Goal: Task Accomplishment & Management: Complete application form

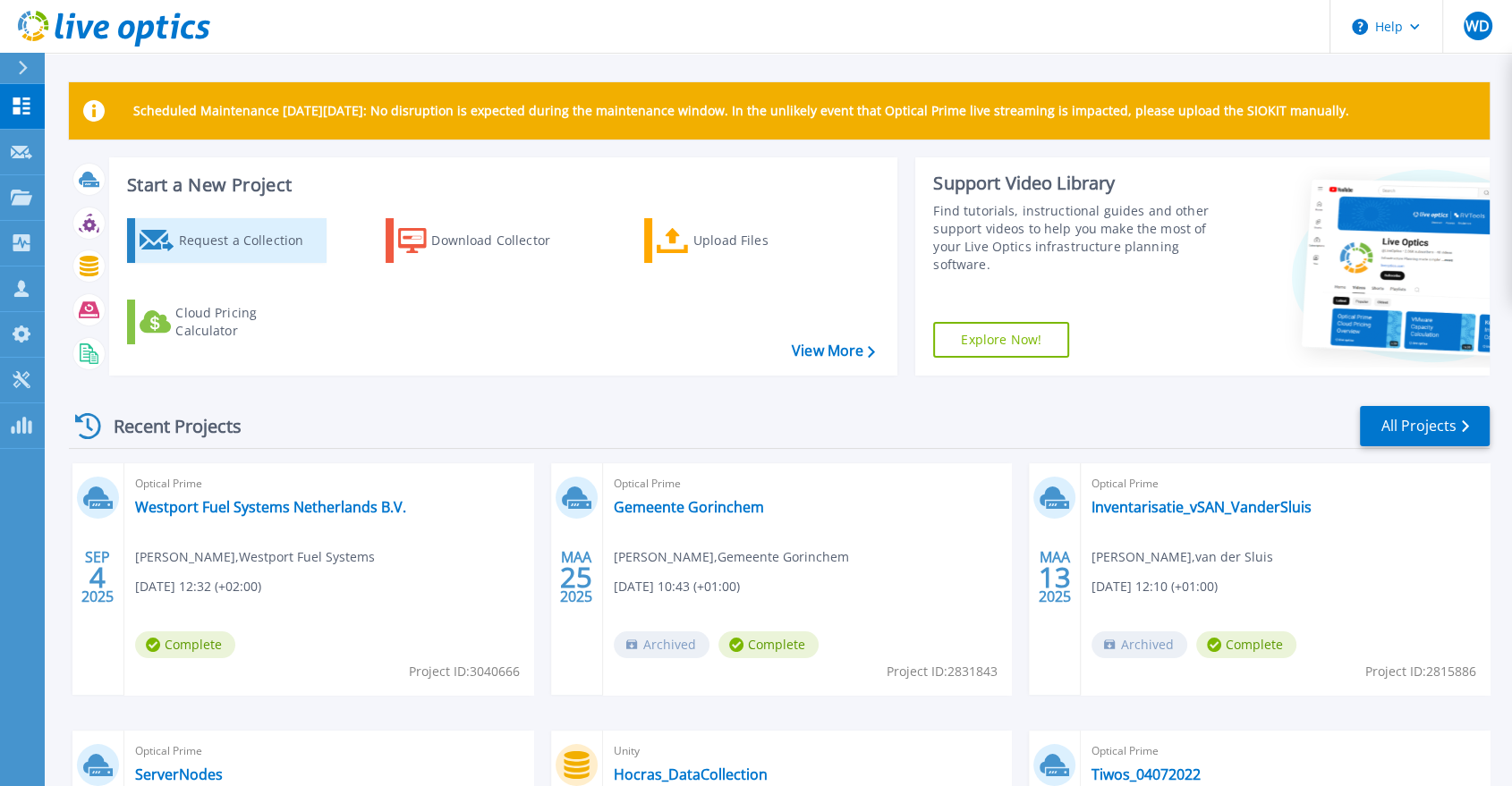
click at [227, 239] on div "Request a Collection" at bounding box center [249, 240] width 143 height 36
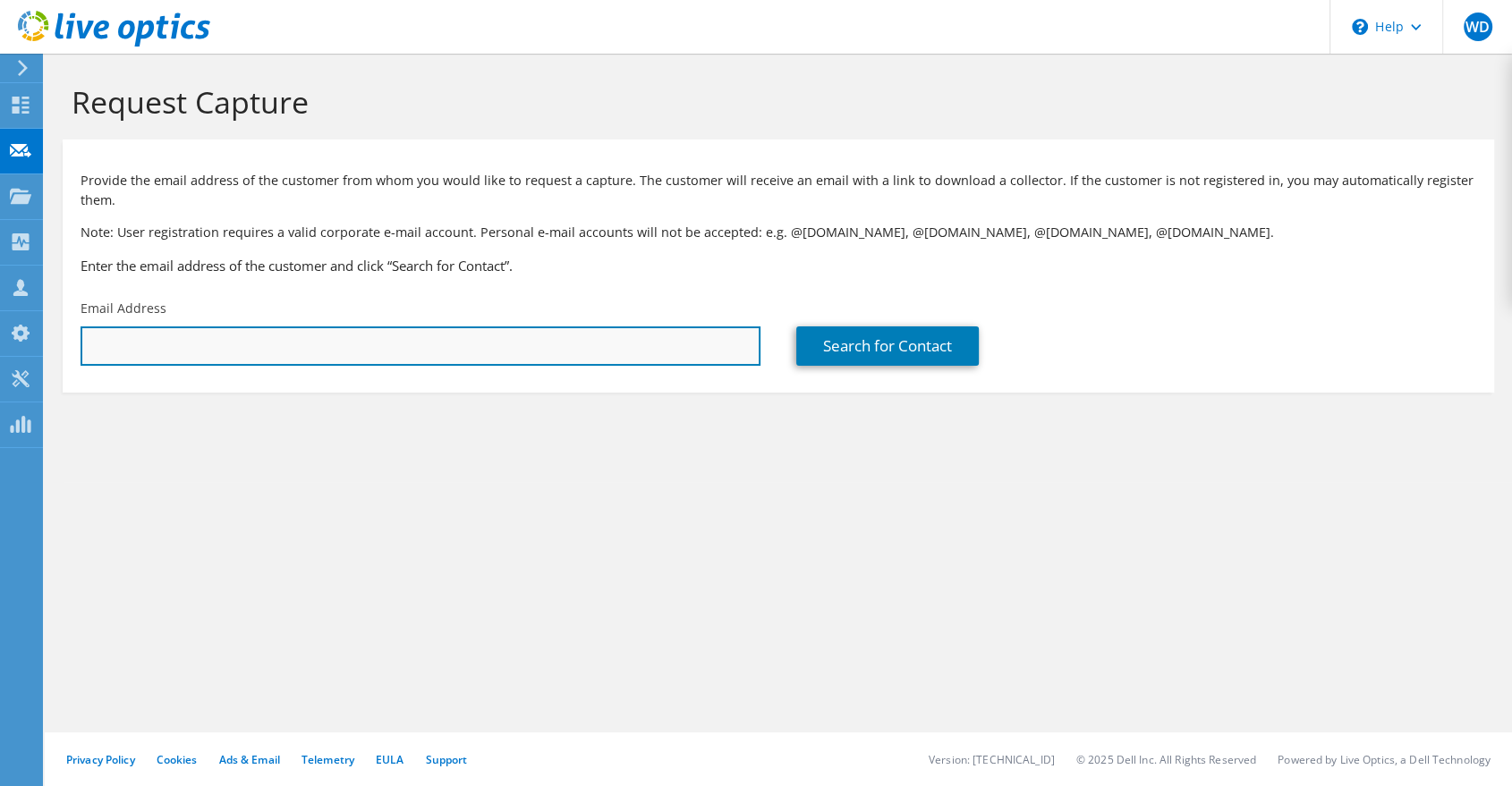
click at [261, 356] on input "text" at bounding box center [420, 346] width 680 height 40
type input "[EMAIL_ADDRESS][DOMAIN_NAME]"
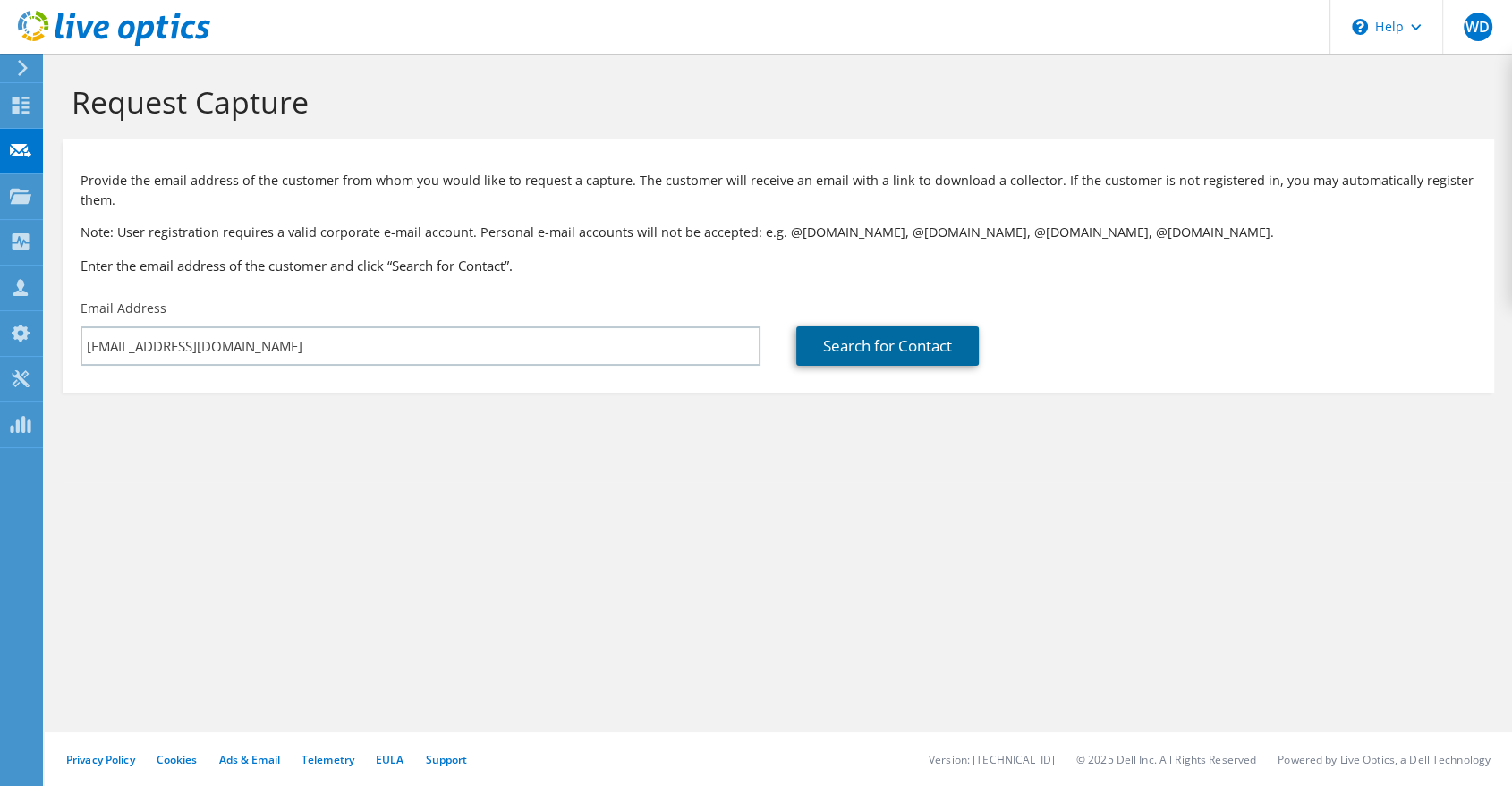
click at [888, 353] on link "Search for Contact" at bounding box center [888, 346] width 182 height 40
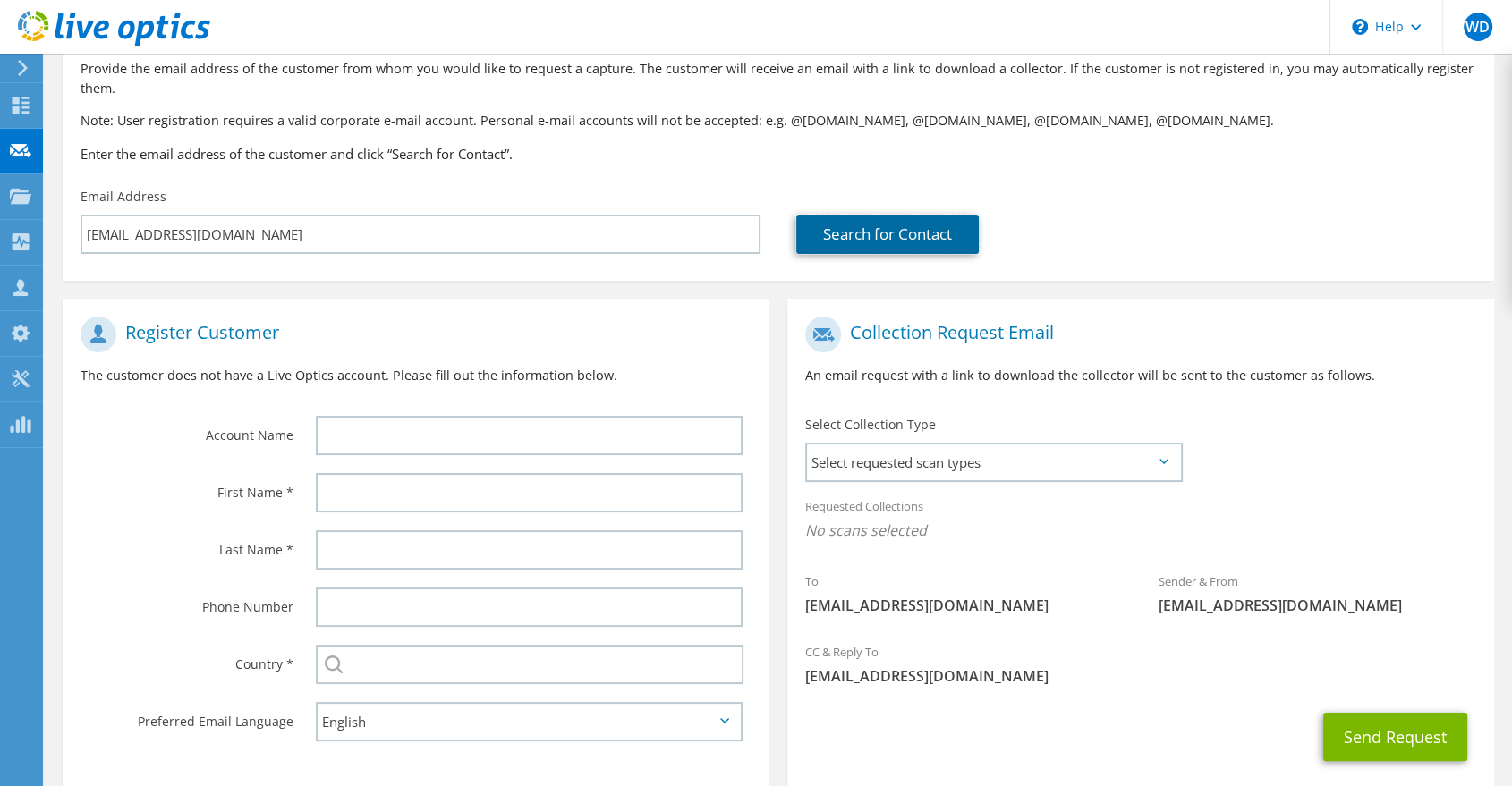
scroll to position [213, 0]
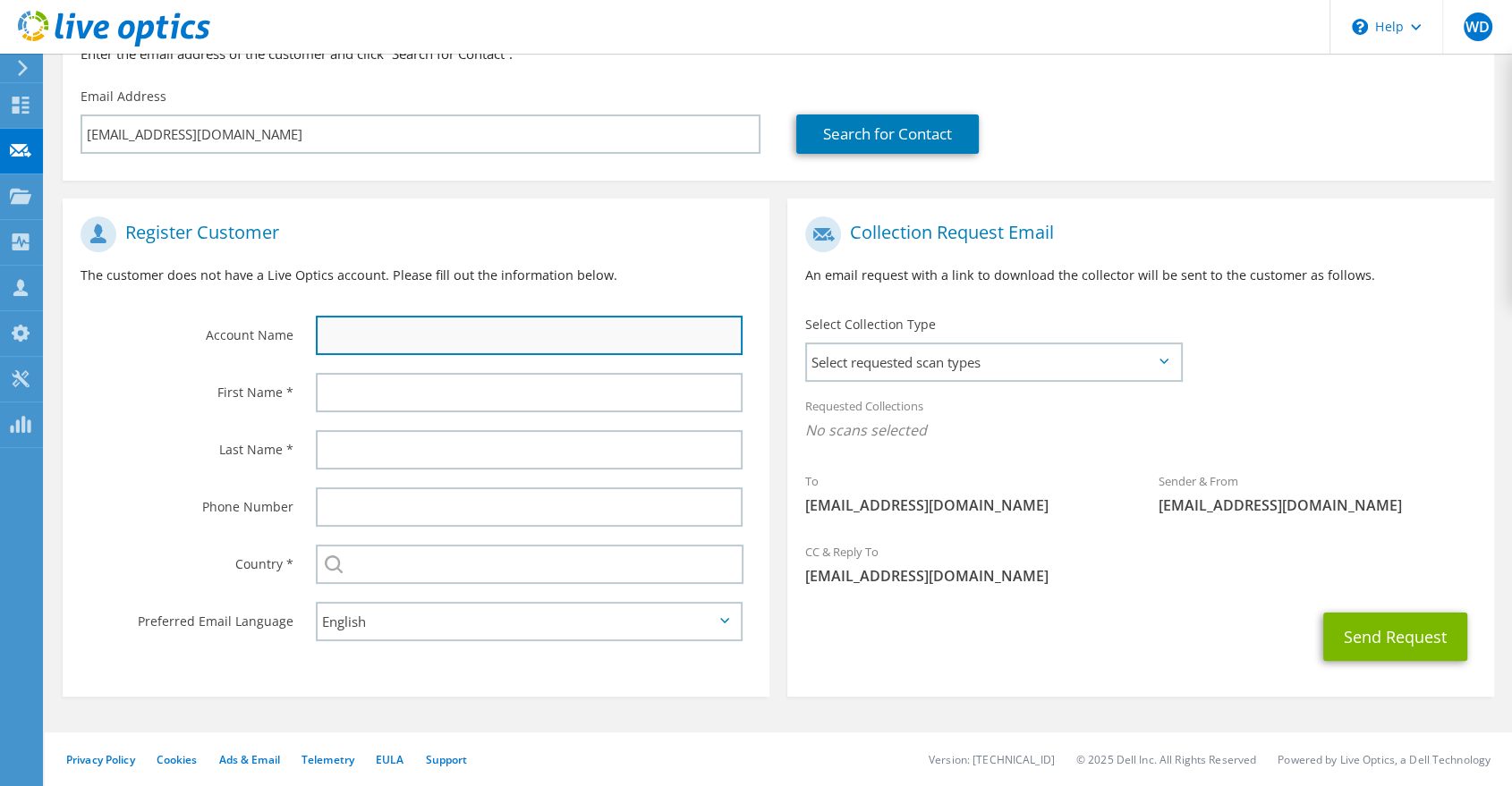
click at [480, 327] on input "text" at bounding box center [529, 335] width 427 height 40
type input "Intravacc"
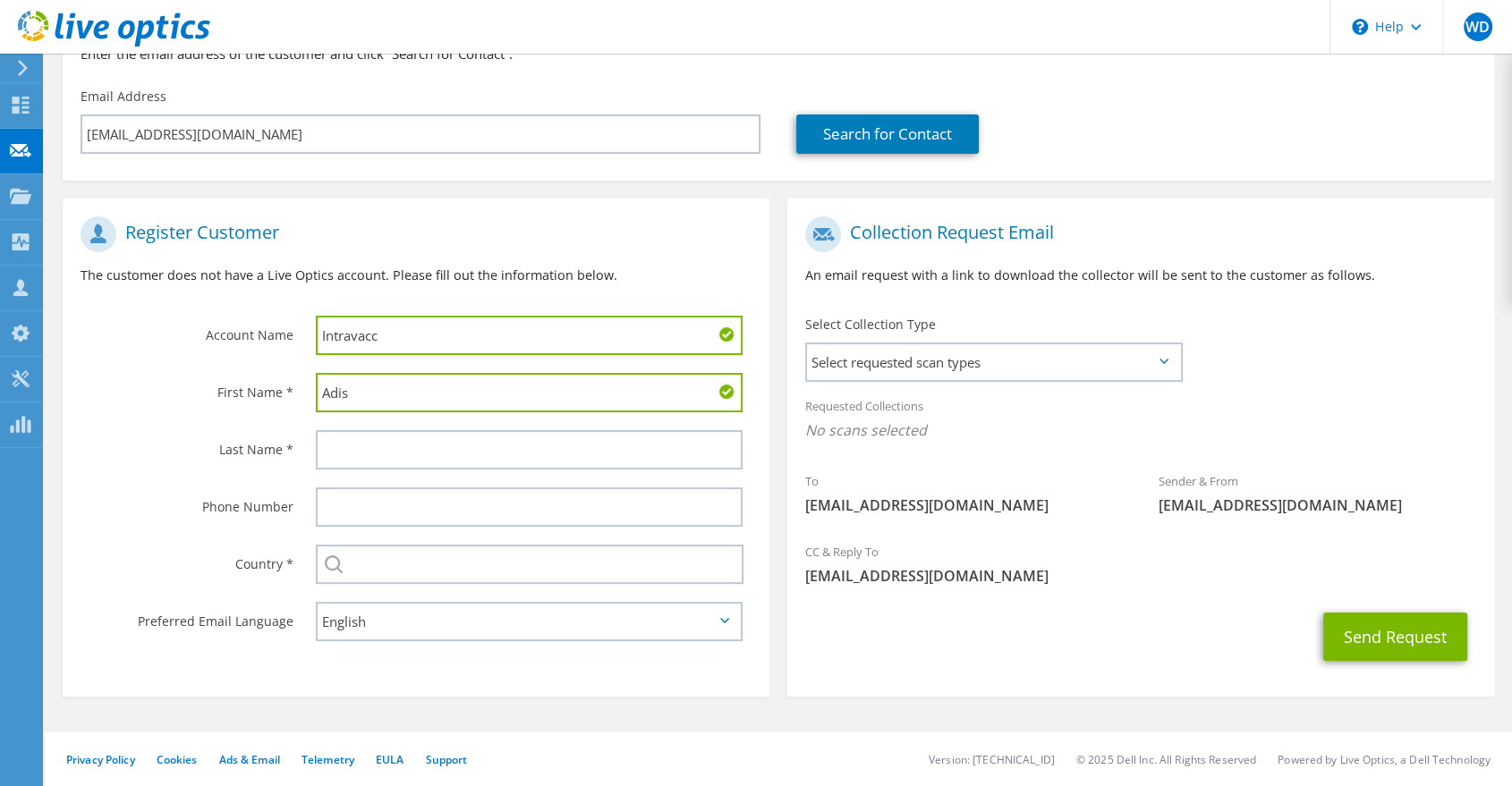
type input "Adis"
type input "Canic"
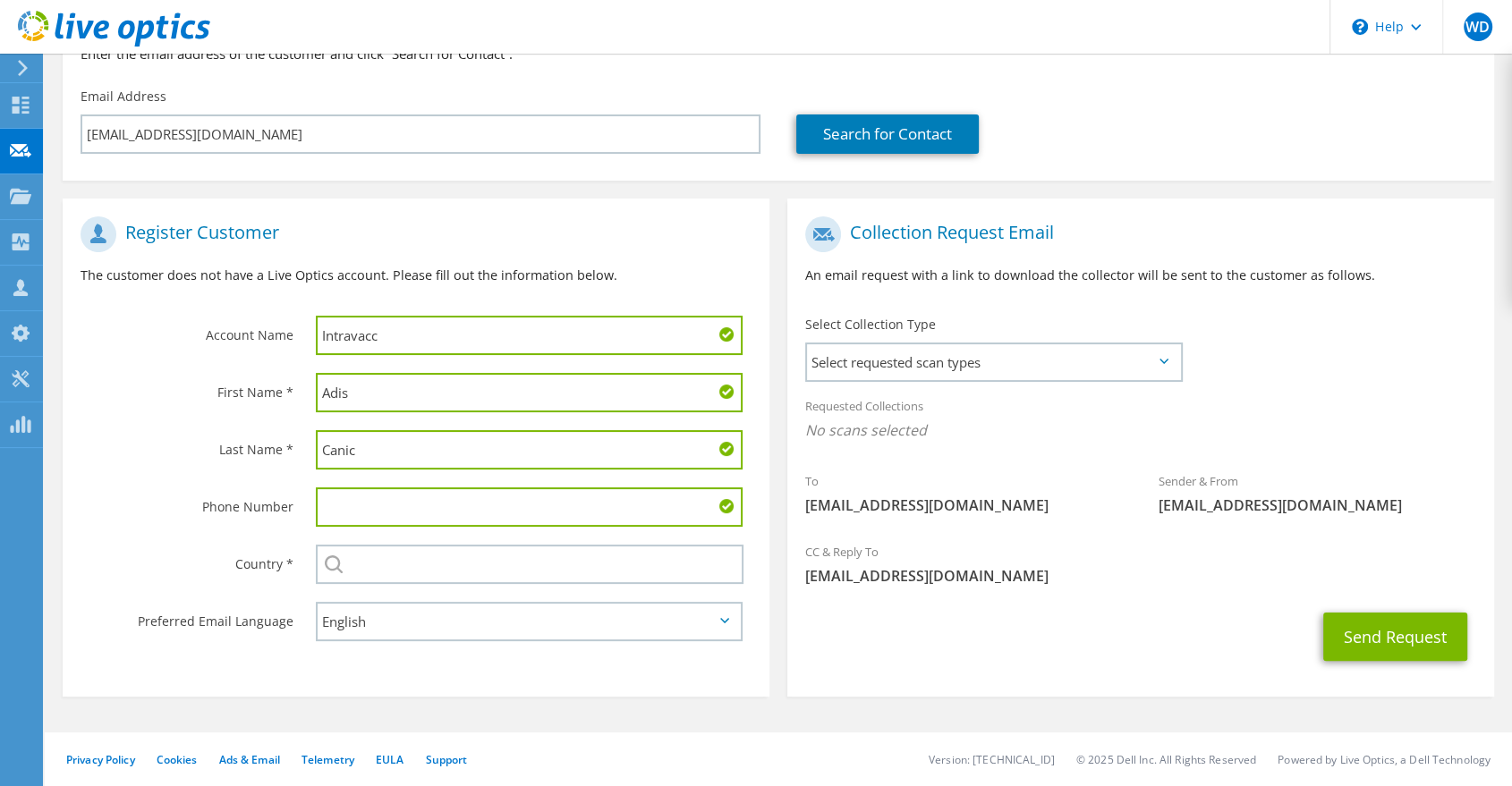
paste input "[PHONE_NUMBER]"
type input "[PHONE_NUMBER]"
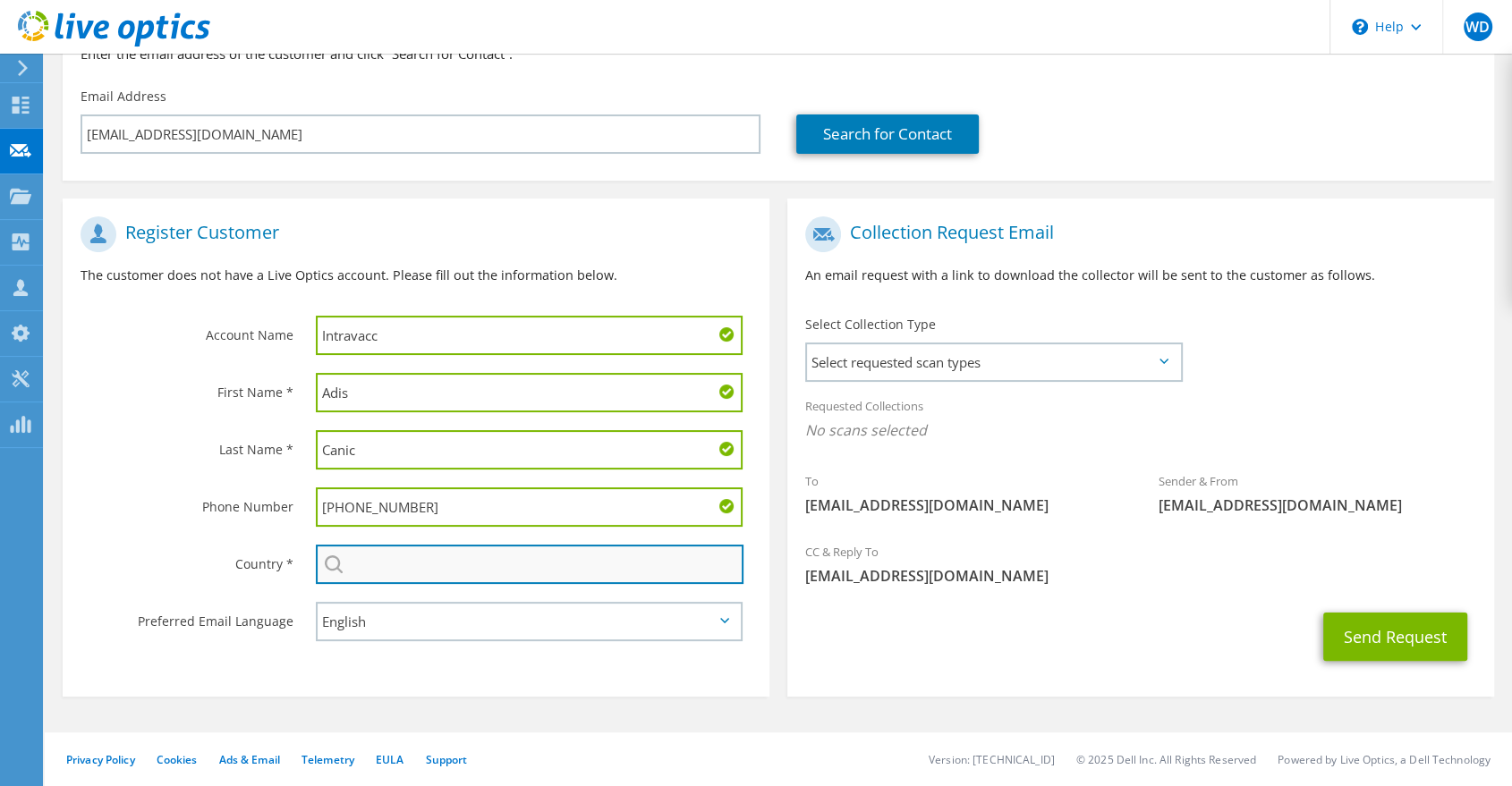
click at [477, 556] on input "text" at bounding box center [529, 564] width 428 height 40
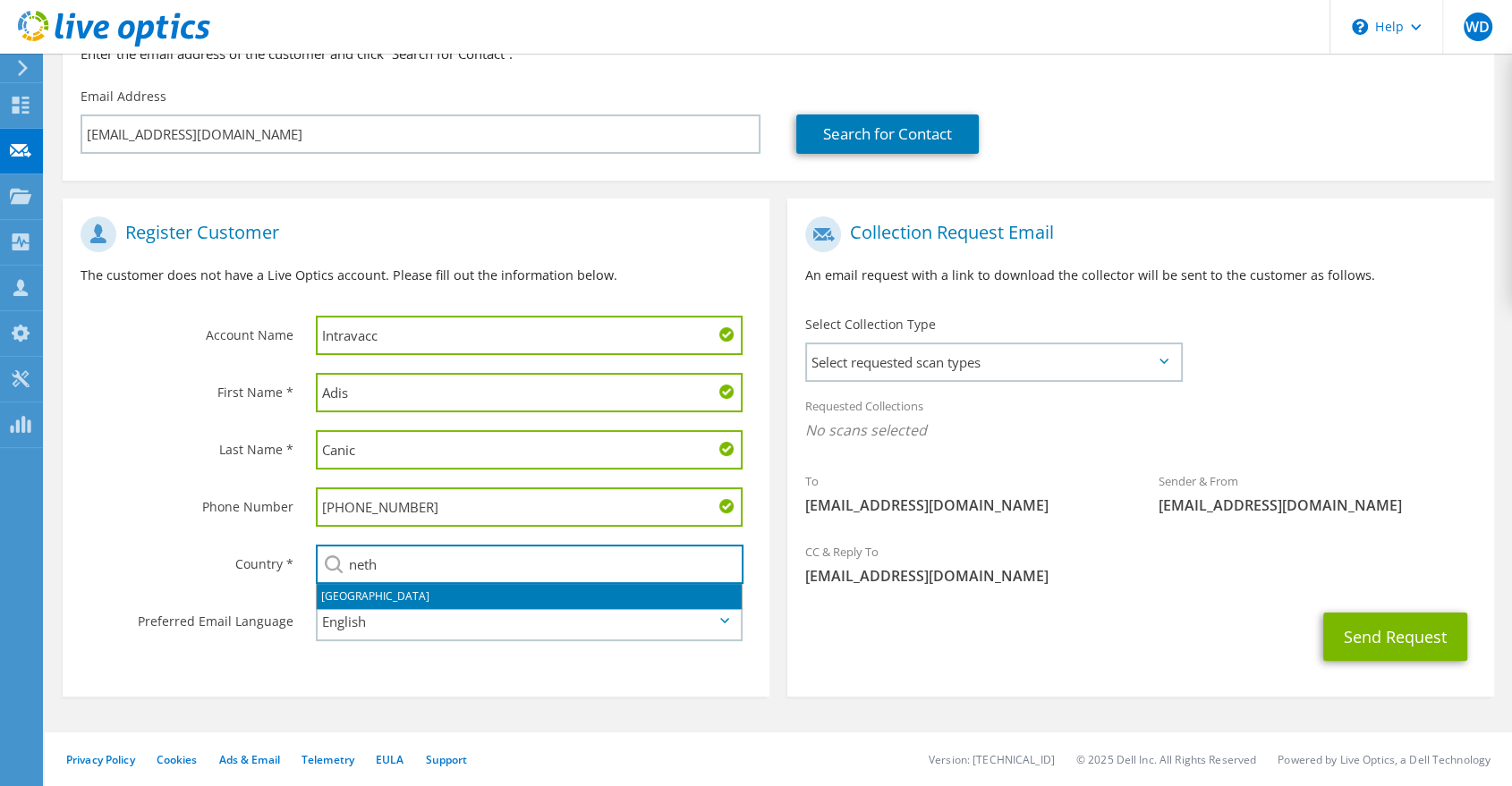
click at [375, 601] on li "[GEOGRAPHIC_DATA]" at bounding box center [529, 596] width 425 height 25
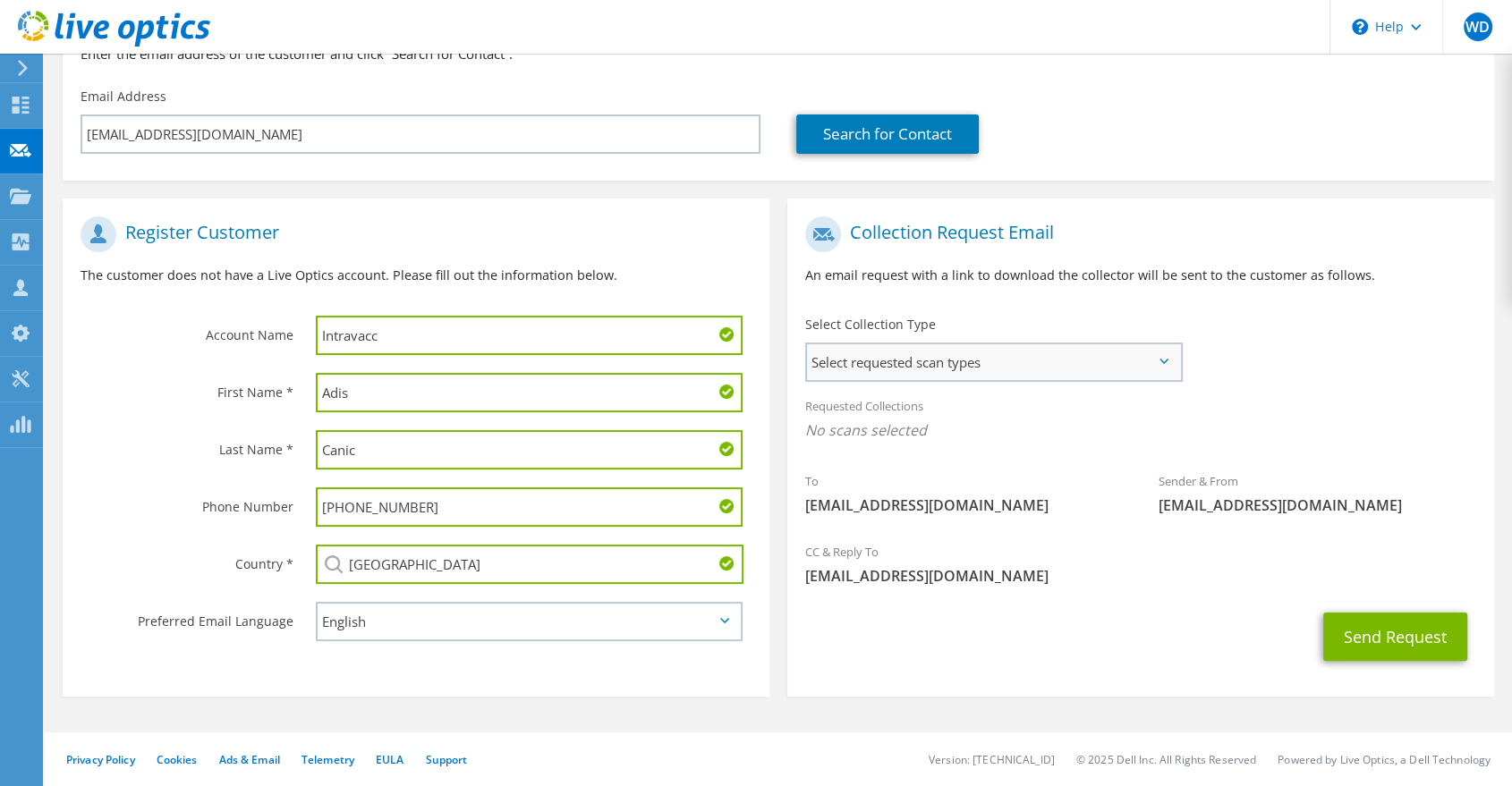
type input "[GEOGRAPHIC_DATA]"
click at [967, 364] on span "Select requested scan types" at bounding box center [994, 362] width 373 height 36
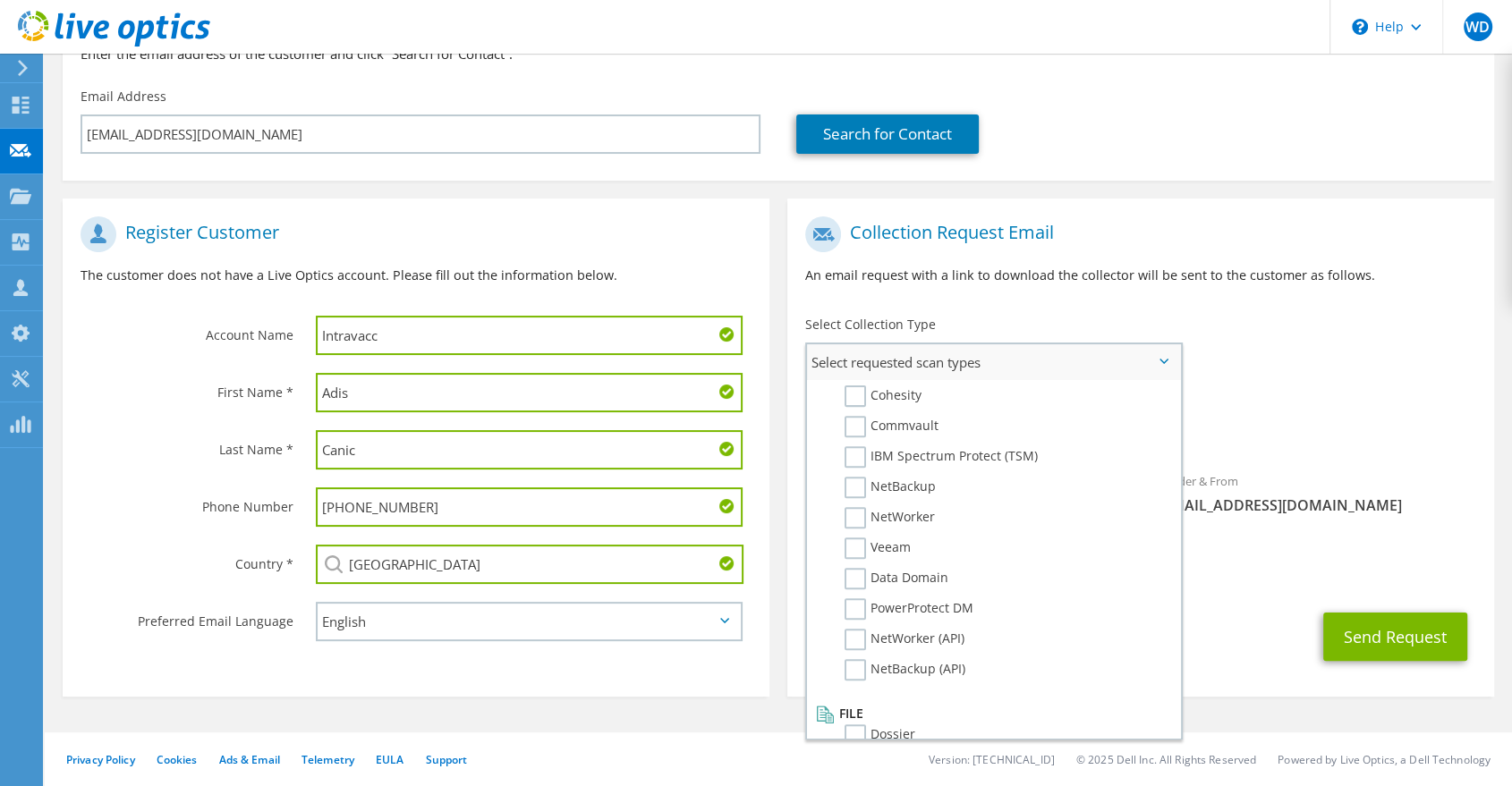
scroll to position [838, 0]
click at [855, 712] on label "Dossier" at bounding box center [879, 722] width 71 height 21
click at [0, 0] on input "Dossier" at bounding box center [0, 0] width 0 height 0
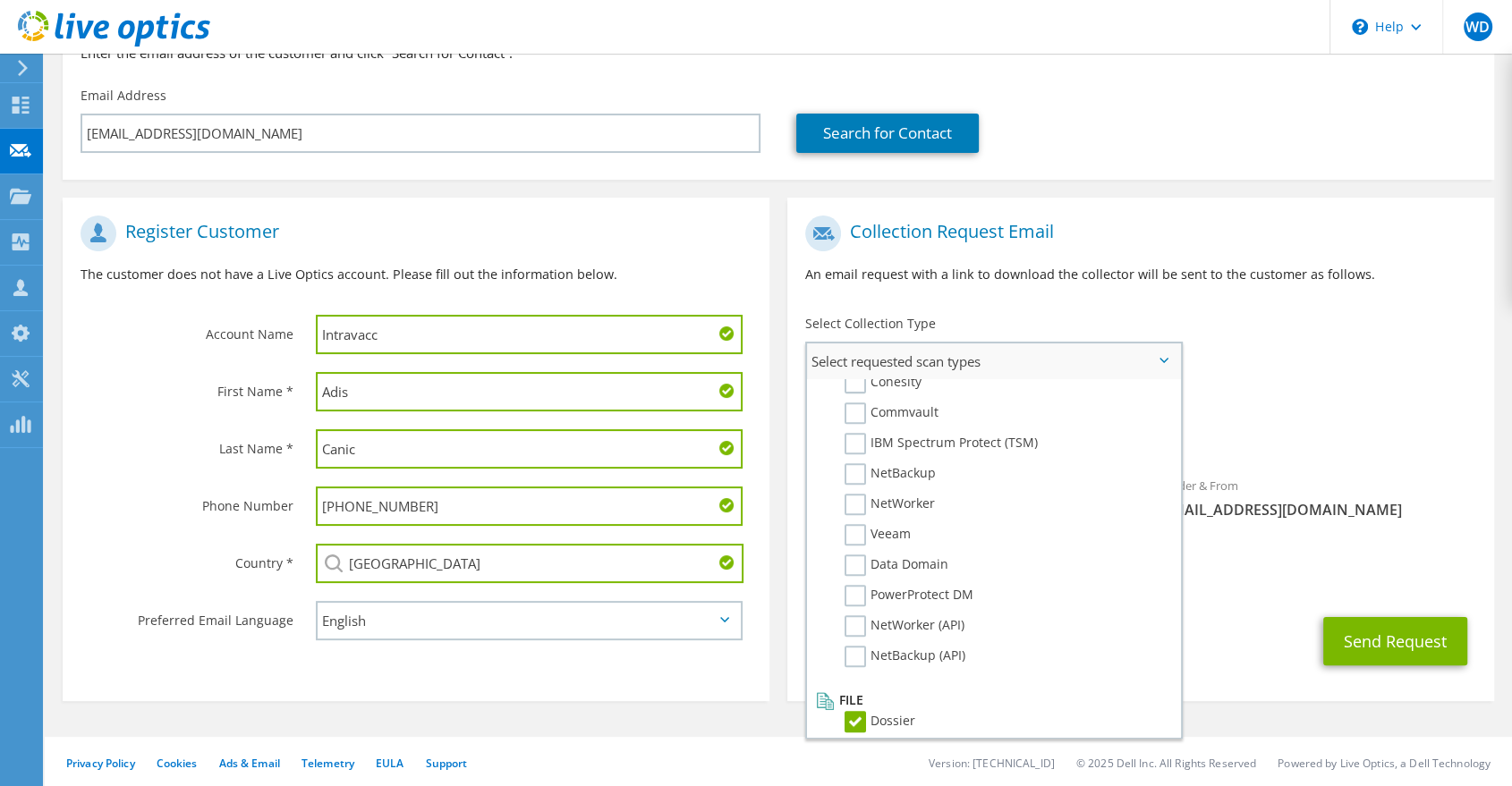
scroll to position [217, 0]
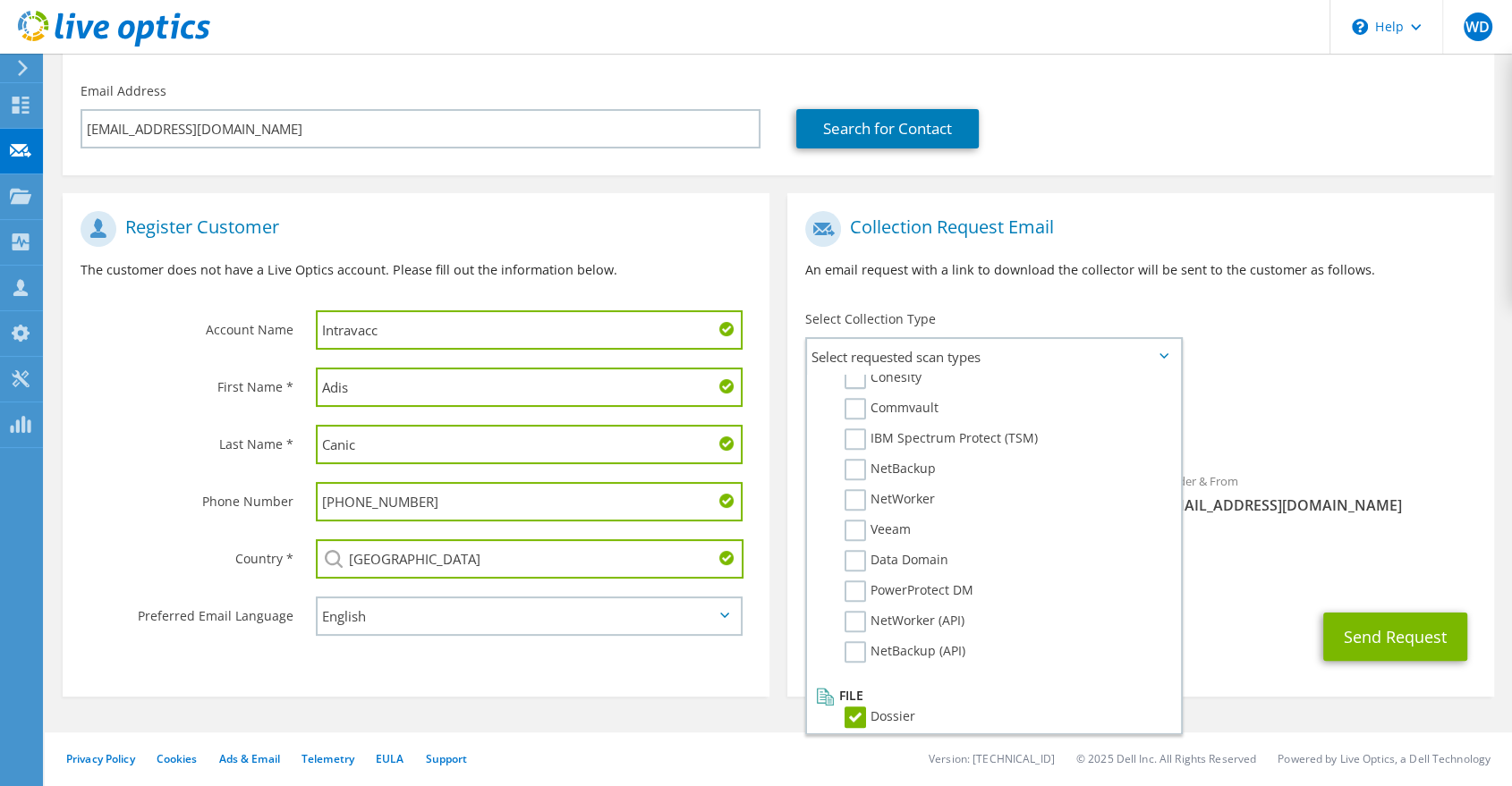
click at [1331, 499] on span "[EMAIL_ADDRESS][DOMAIN_NAME]" at bounding box center [1318, 504] width 318 height 19
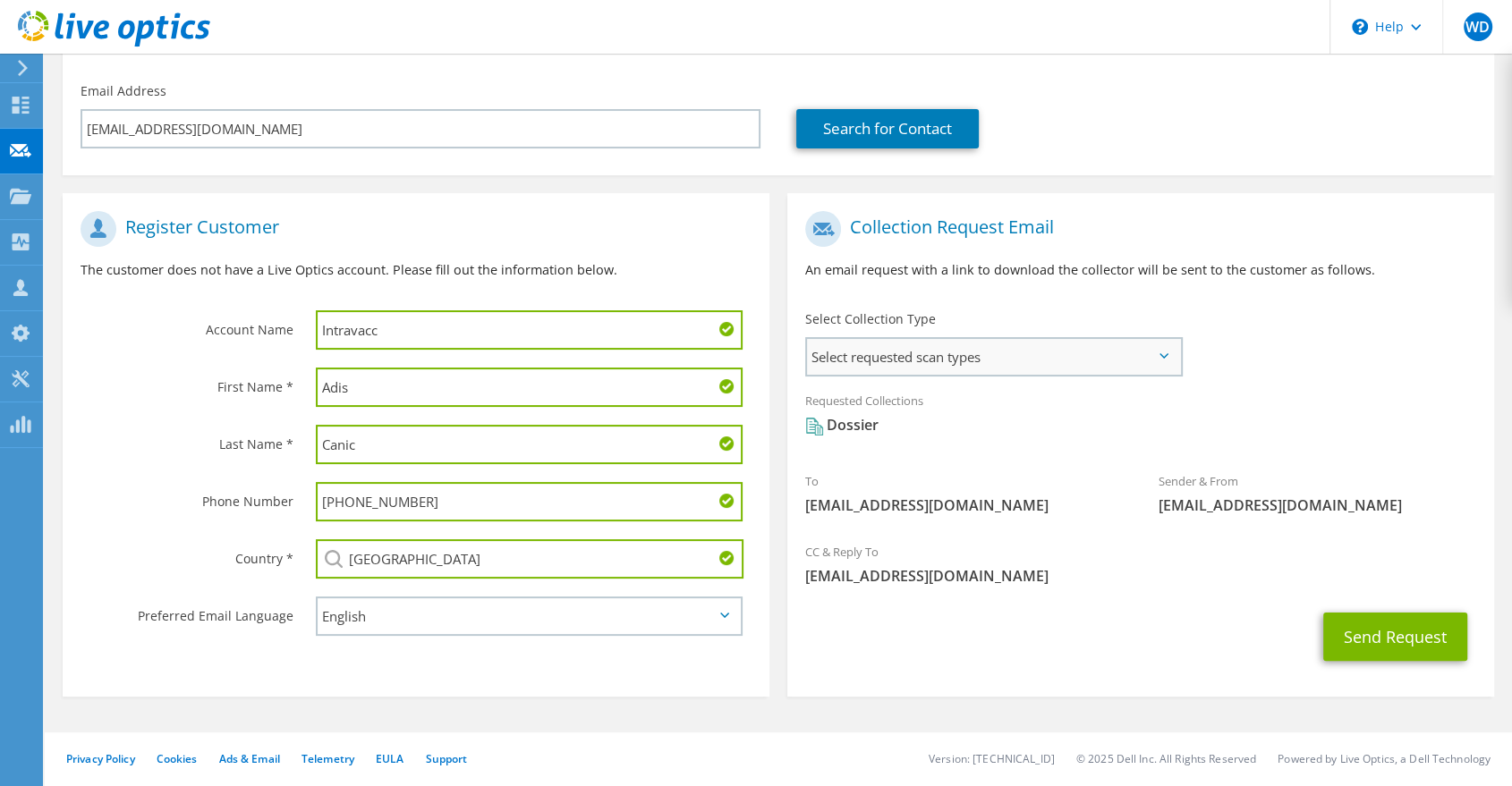
click at [1014, 357] on span "Select requested scan types" at bounding box center [994, 356] width 373 height 36
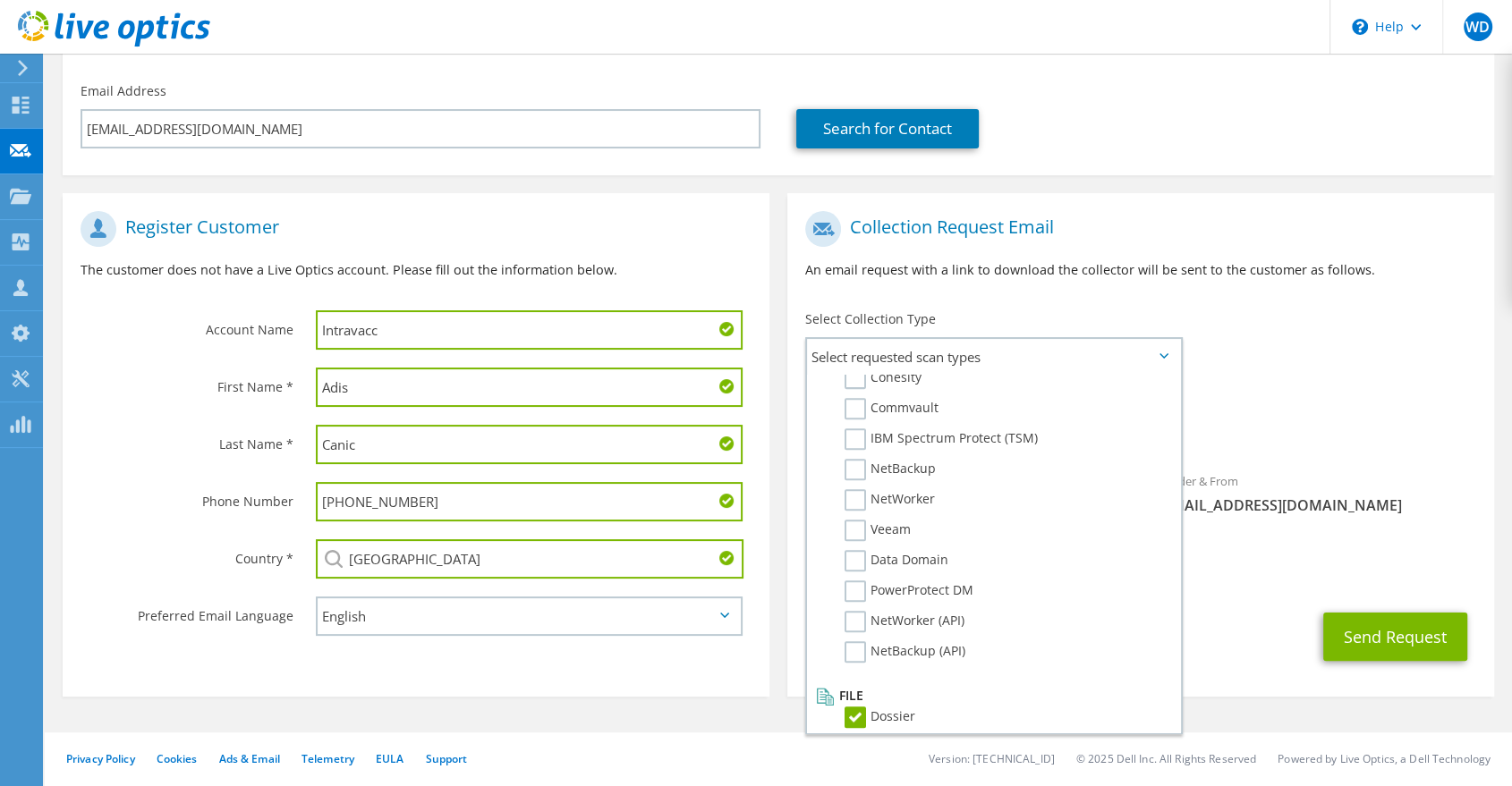
click at [1427, 478] on div "Sender & From [EMAIL_ADDRESS][DOMAIN_NAME]" at bounding box center [1318, 492] width 354 height 62
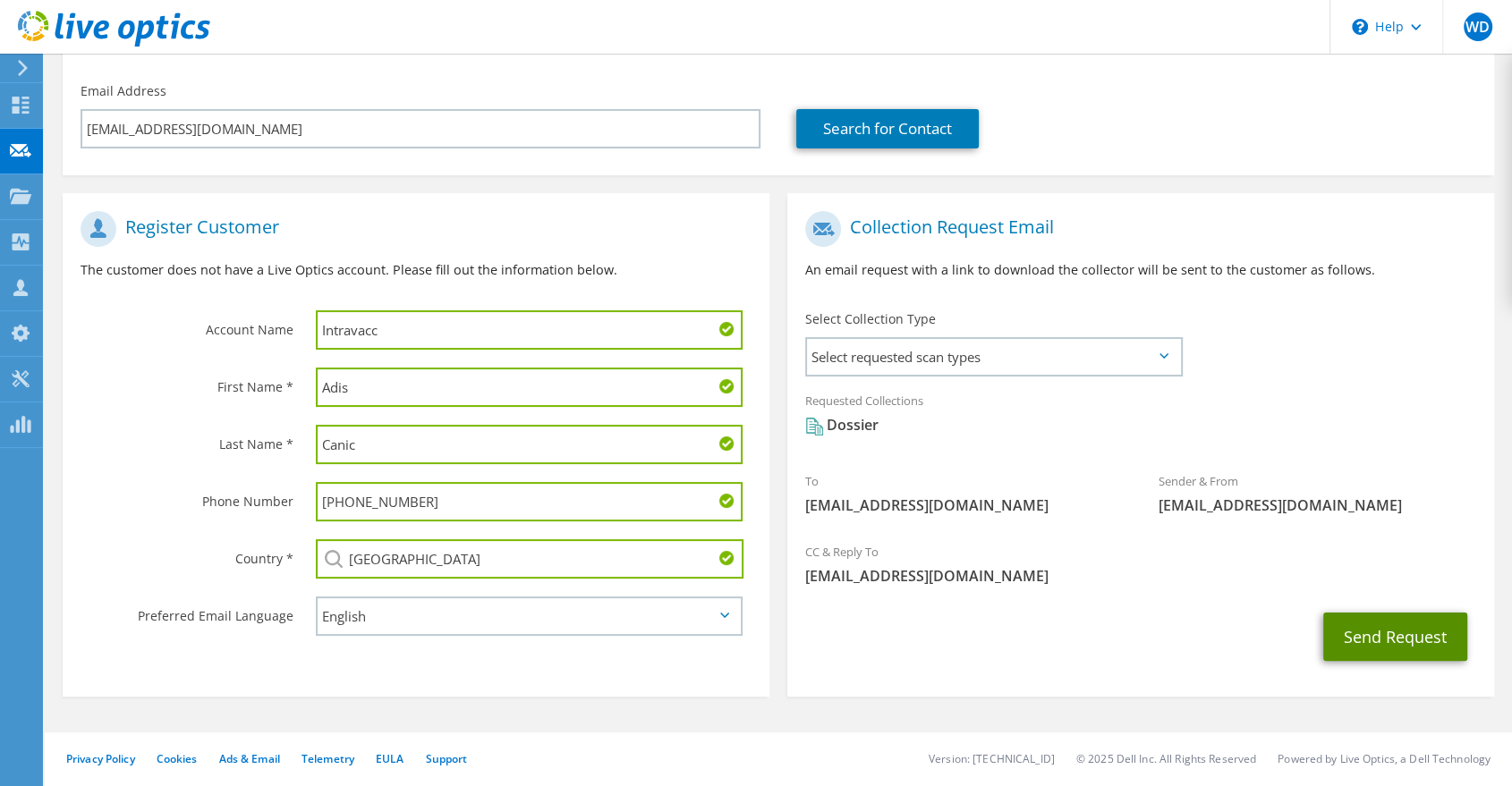
click at [1385, 633] on button "Send Request" at bounding box center [1395, 637] width 144 height 48
